Goal: Task Accomplishment & Management: Use online tool/utility

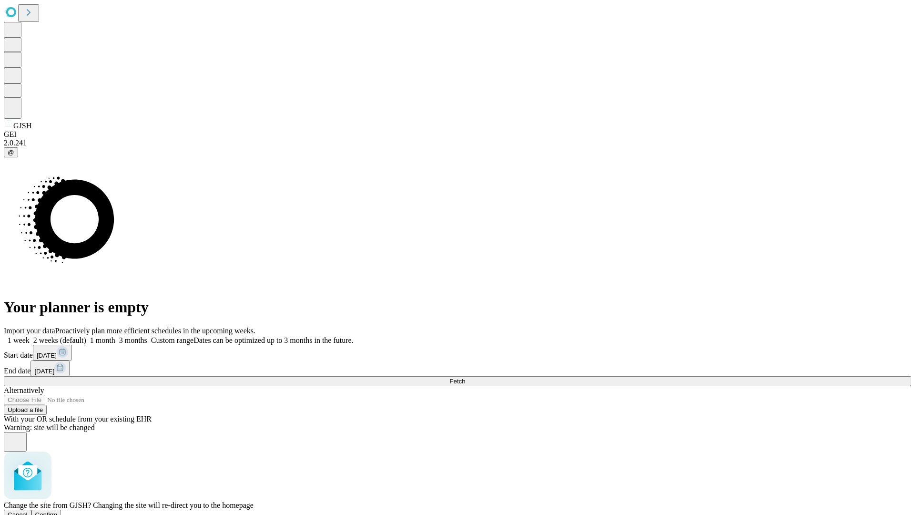
click at [58, 511] on span "Confirm" at bounding box center [46, 514] width 22 height 7
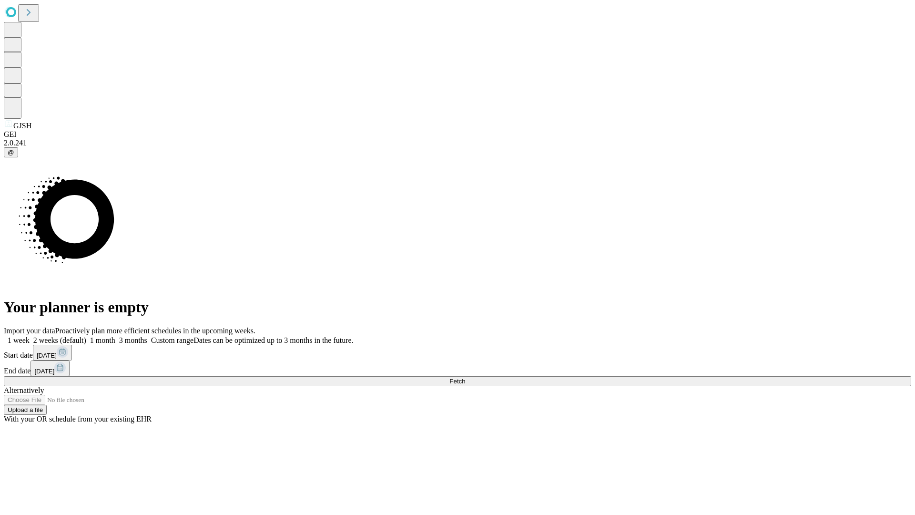
click at [86, 336] on label "2 weeks (default)" at bounding box center [58, 340] width 57 height 8
click at [465, 378] on span "Fetch" at bounding box center [458, 381] width 16 height 7
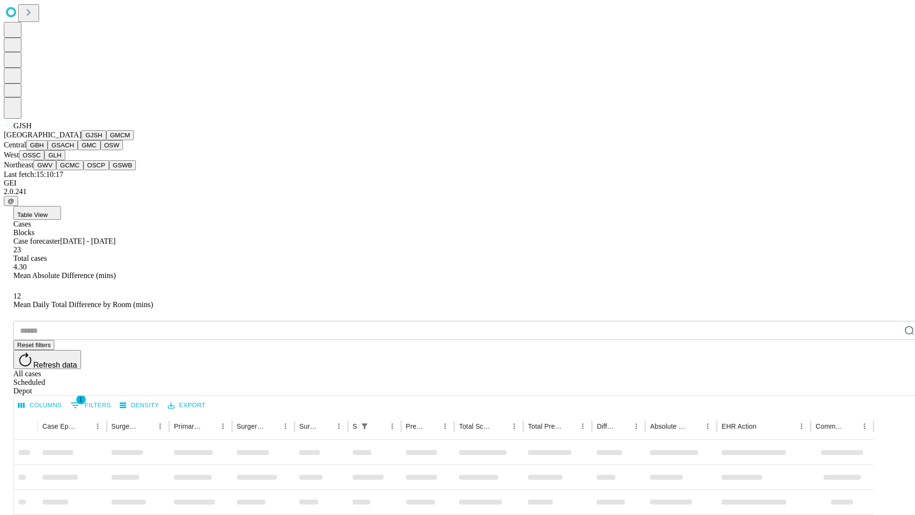
click at [106, 140] on button "GMCM" at bounding box center [120, 135] width 28 height 10
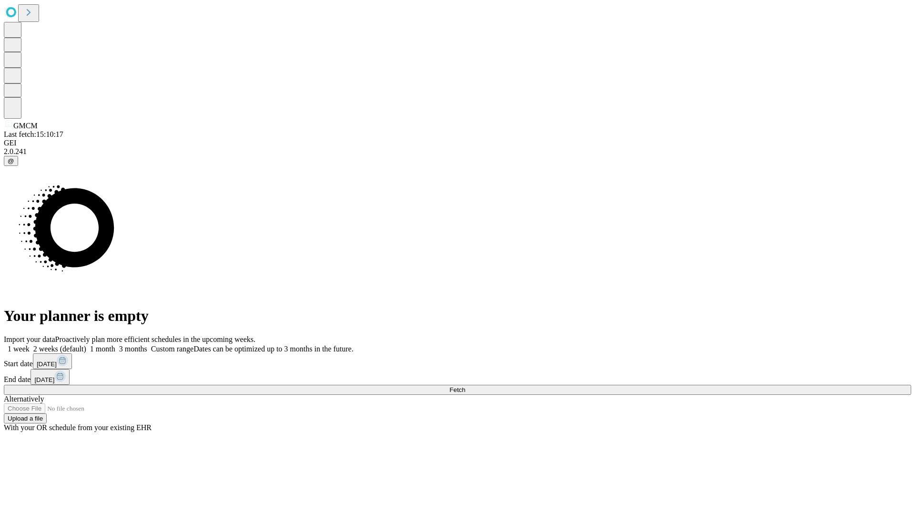
click at [86, 345] on label "2 weeks (default)" at bounding box center [58, 349] width 57 height 8
click at [465, 386] on span "Fetch" at bounding box center [458, 389] width 16 height 7
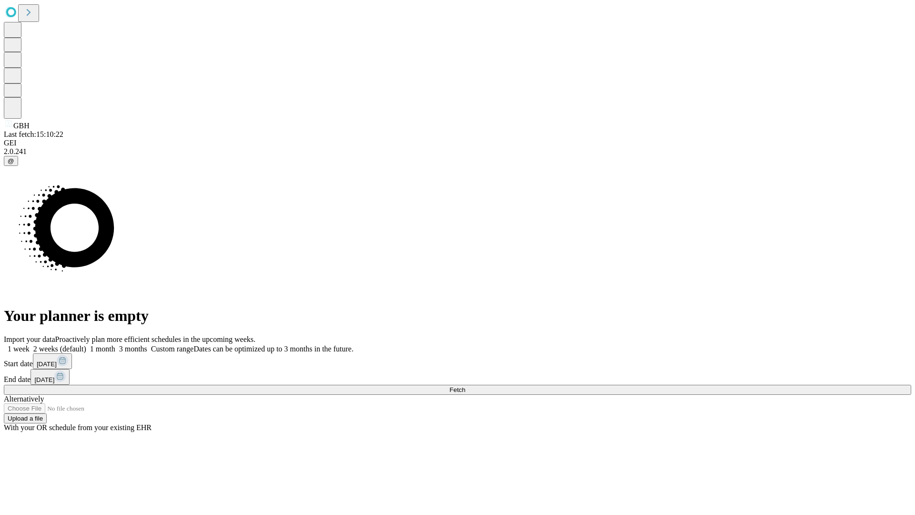
click at [86, 345] on label "2 weeks (default)" at bounding box center [58, 349] width 57 height 8
click at [465, 386] on span "Fetch" at bounding box center [458, 389] width 16 height 7
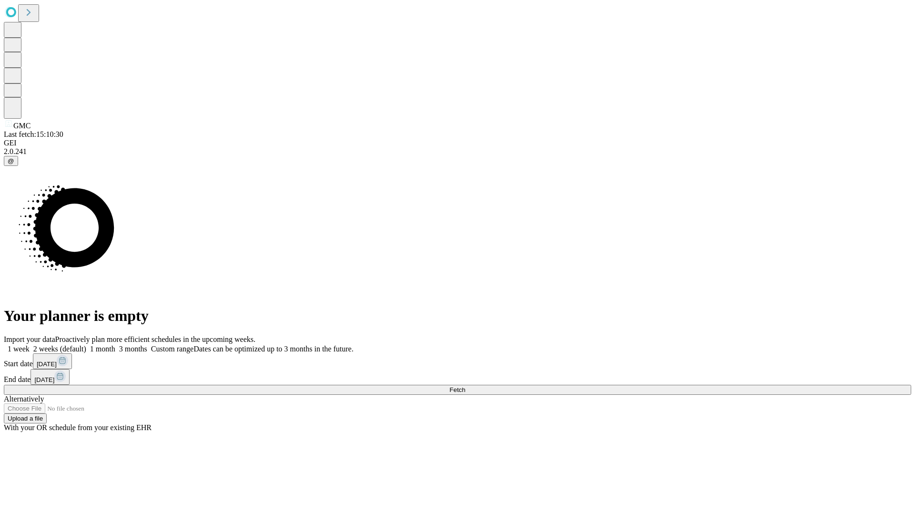
click at [86, 345] on label "2 weeks (default)" at bounding box center [58, 349] width 57 height 8
click at [465, 386] on span "Fetch" at bounding box center [458, 389] width 16 height 7
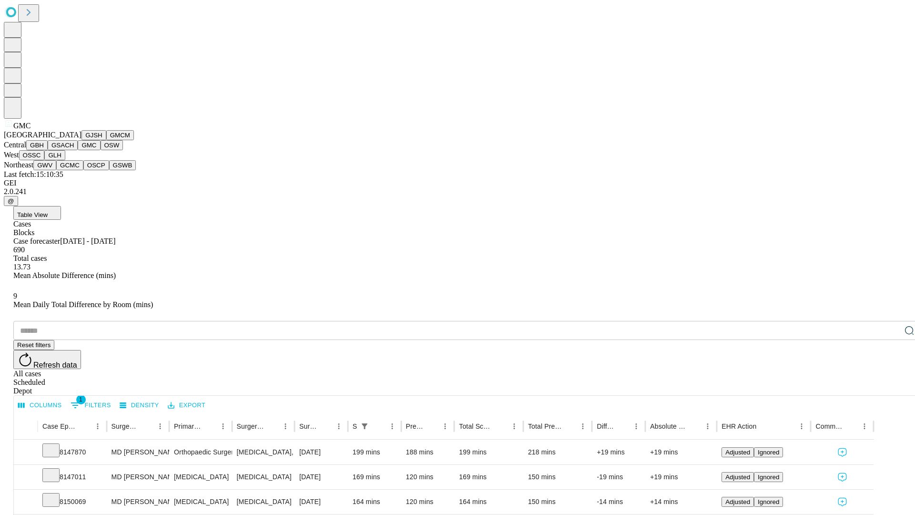
click at [101, 150] on button "OSW" at bounding box center [112, 145] width 23 height 10
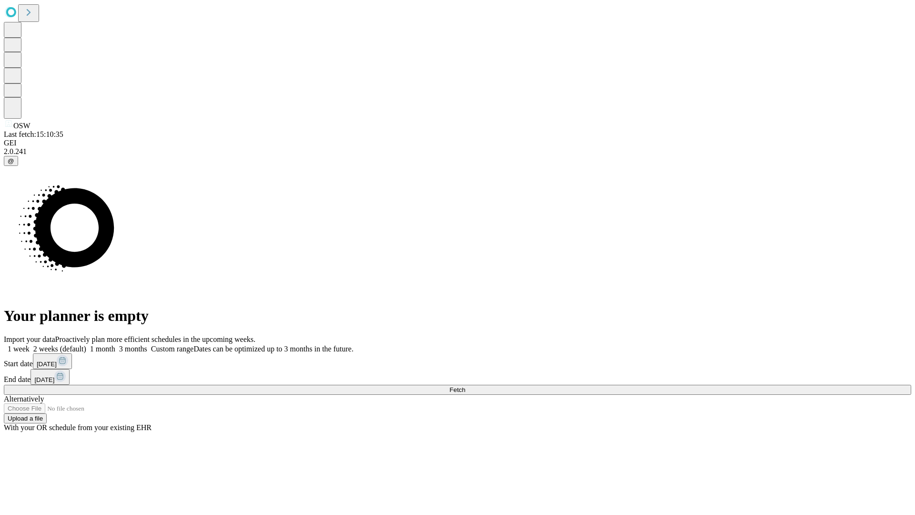
click at [86, 345] on label "2 weeks (default)" at bounding box center [58, 349] width 57 height 8
click at [465, 386] on span "Fetch" at bounding box center [458, 389] width 16 height 7
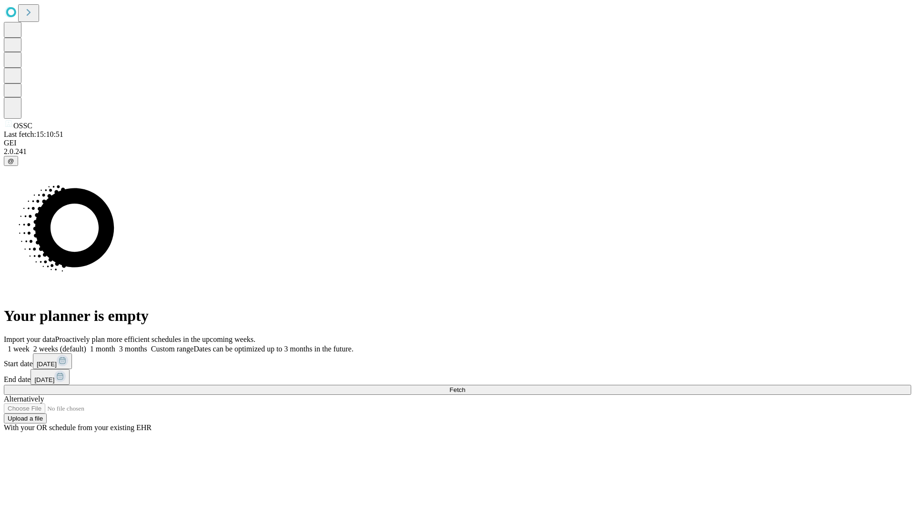
click at [86, 345] on label "2 weeks (default)" at bounding box center [58, 349] width 57 height 8
click at [465, 386] on span "Fetch" at bounding box center [458, 389] width 16 height 7
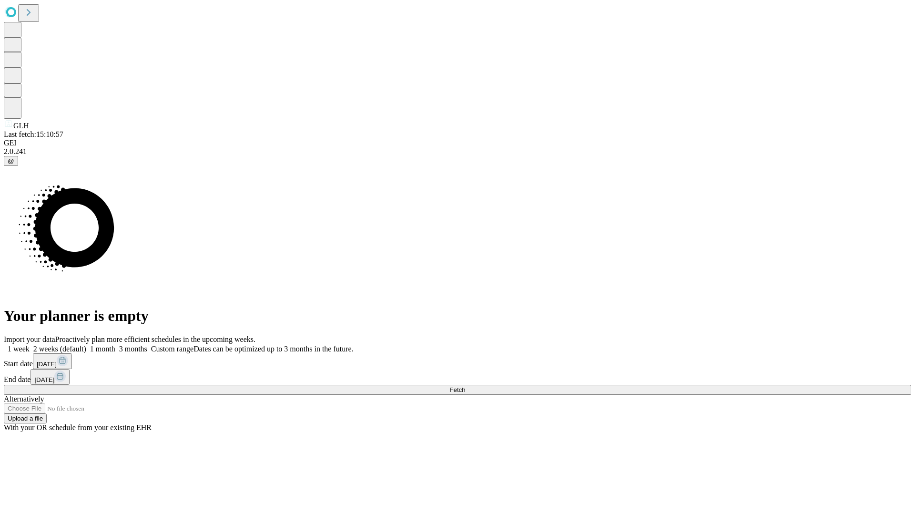
click at [465, 386] on span "Fetch" at bounding box center [458, 389] width 16 height 7
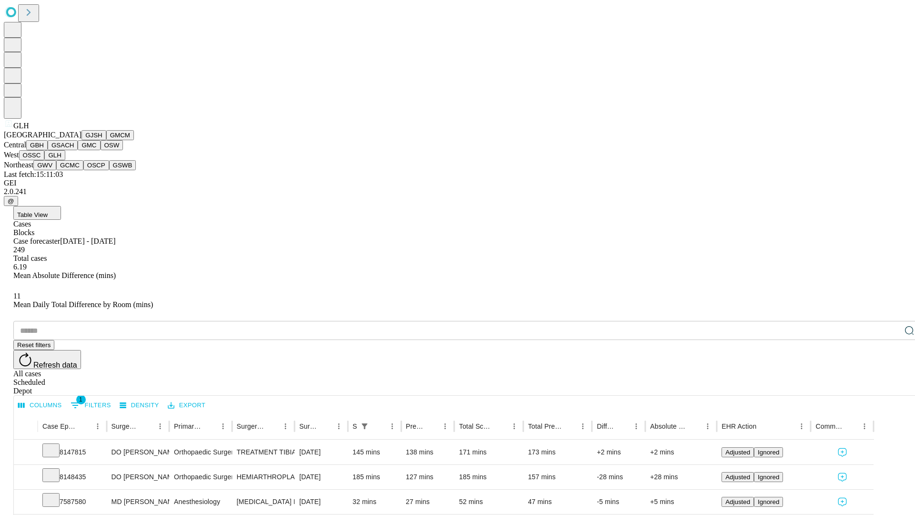
click at [56, 170] on button "GWV" at bounding box center [44, 165] width 23 height 10
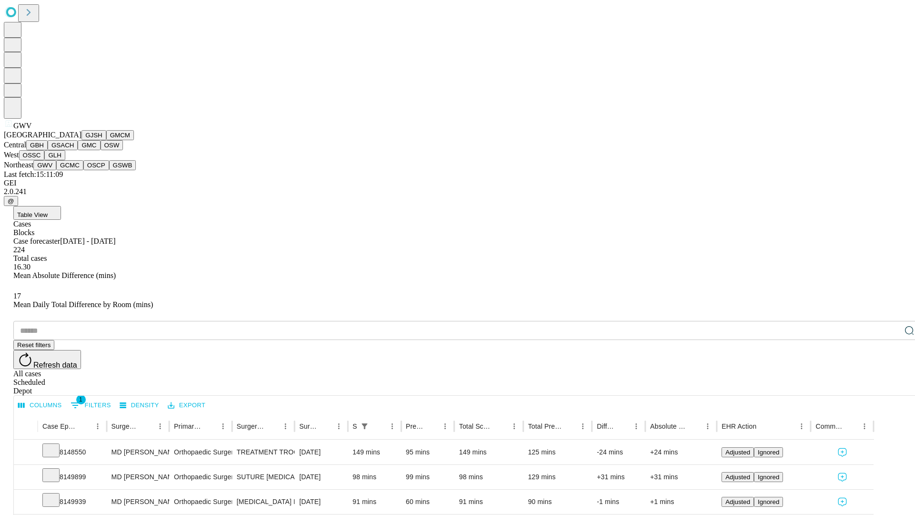
click at [74, 170] on button "GCMC" at bounding box center [69, 165] width 27 height 10
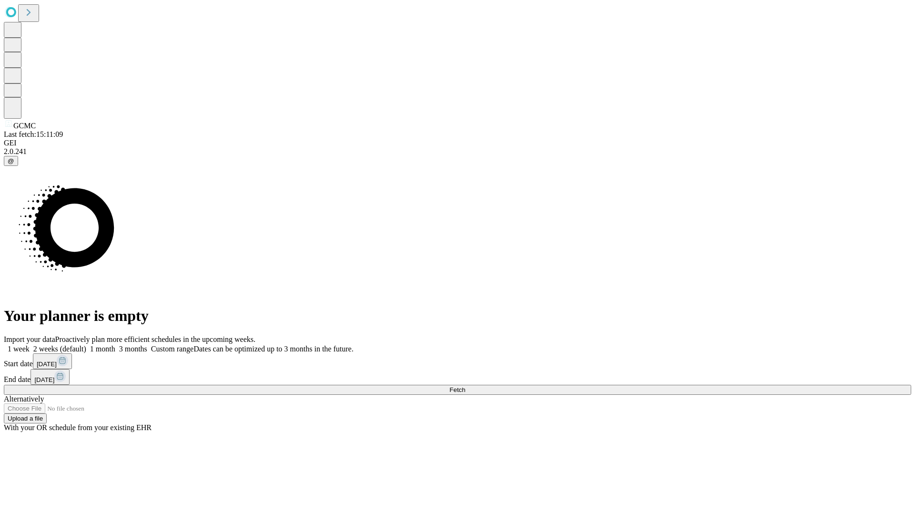
click at [86, 345] on label "2 weeks (default)" at bounding box center [58, 349] width 57 height 8
click at [465, 386] on span "Fetch" at bounding box center [458, 389] width 16 height 7
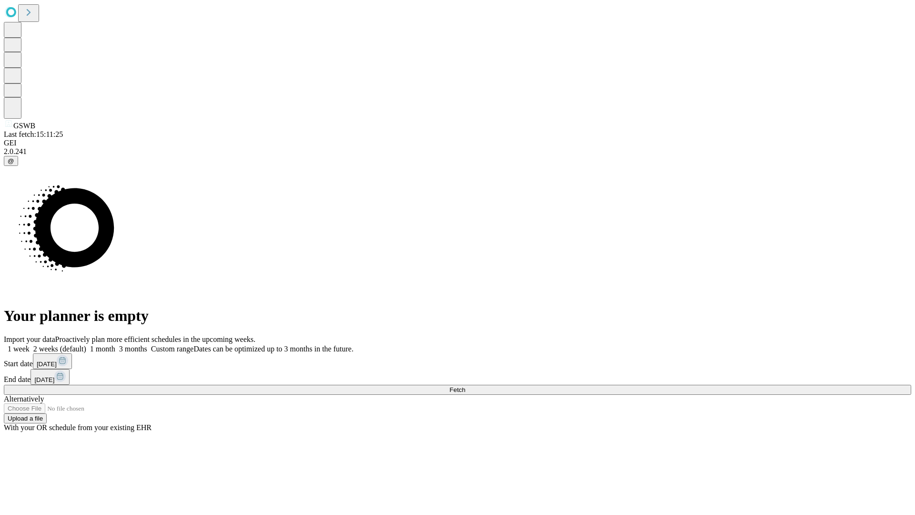
click at [465, 386] on span "Fetch" at bounding box center [458, 389] width 16 height 7
